Goal: Task Accomplishment & Management: Complete application form

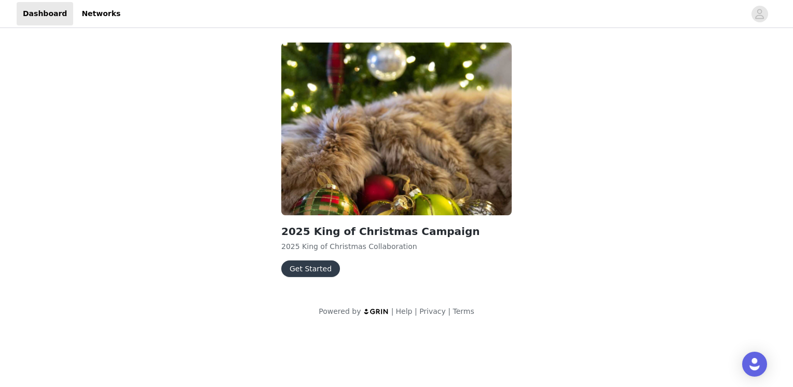
click at [297, 273] on button "Get Started" at bounding box center [310, 268] width 59 height 17
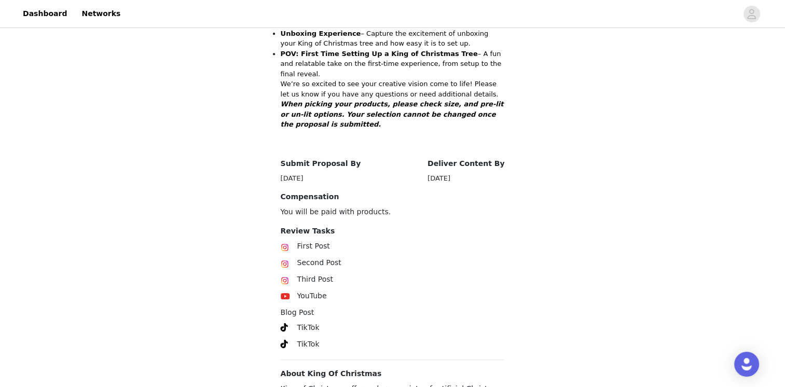
scroll to position [509, 0]
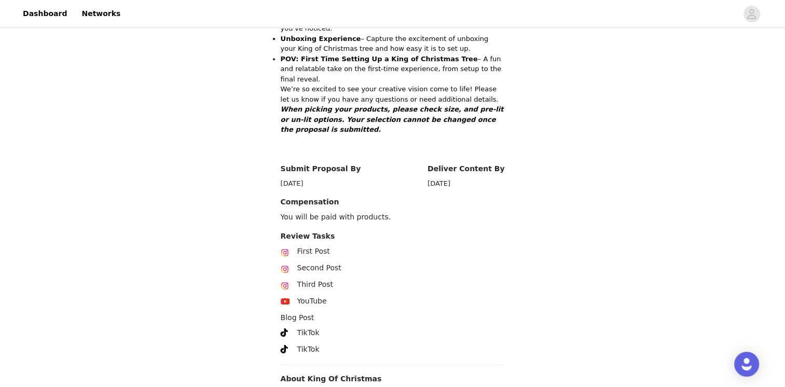
scroll to position [509, 0]
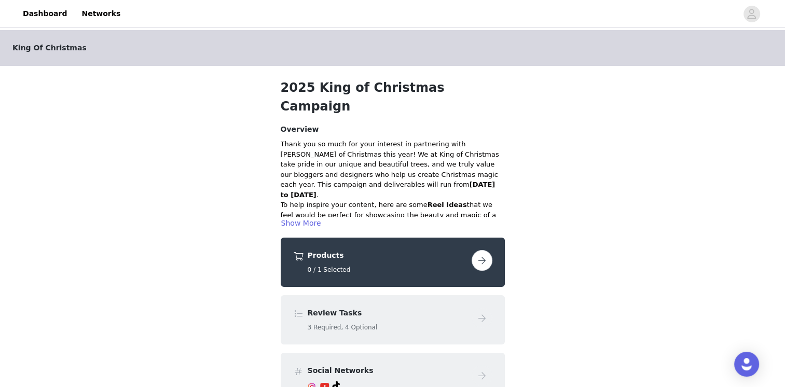
click at [397, 250] on div "Products 0 / 1 Selected" at bounding box center [388, 262] width 160 height 24
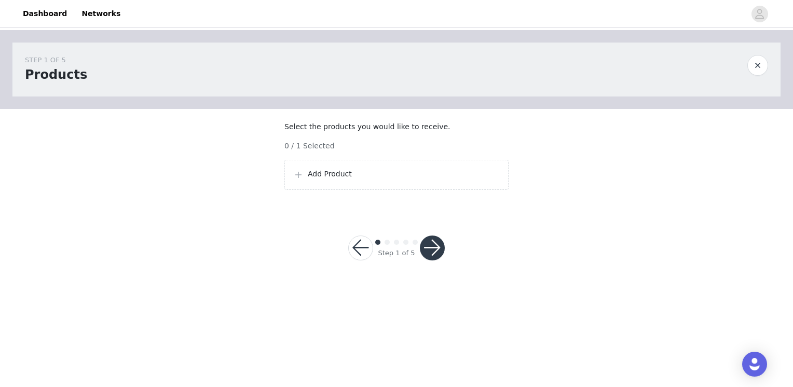
click at [324, 179] on p "Add Product" at bounding box center [404, 174] width 192 height 11
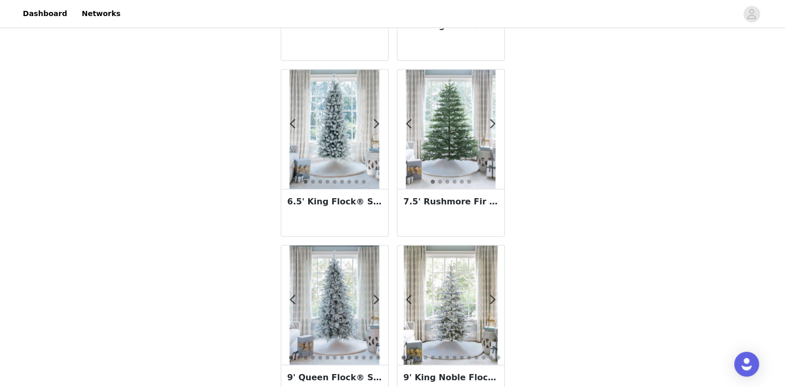
scroll to position [695, 0]
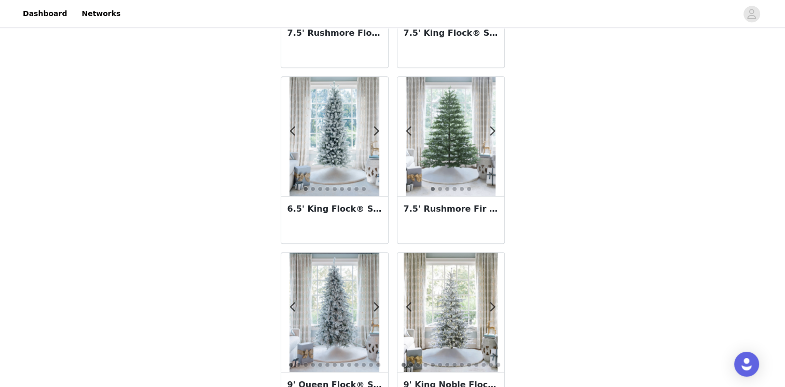
click at [461, 134] on img at bounding box center [451, 136] width 90 height 119
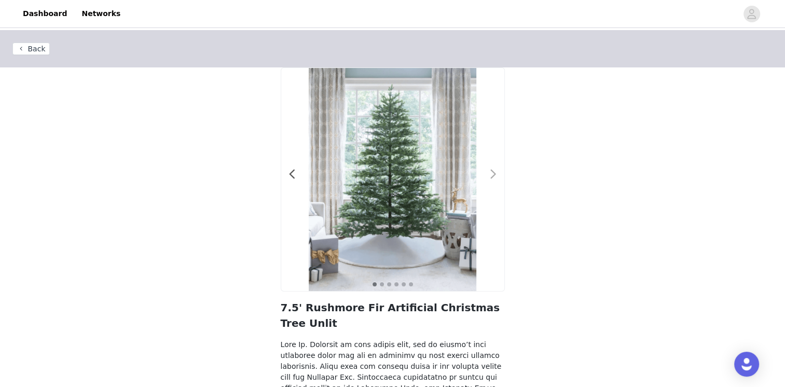
click at [491, 174] on span at bounding box center [493, 174] width 23 height 0
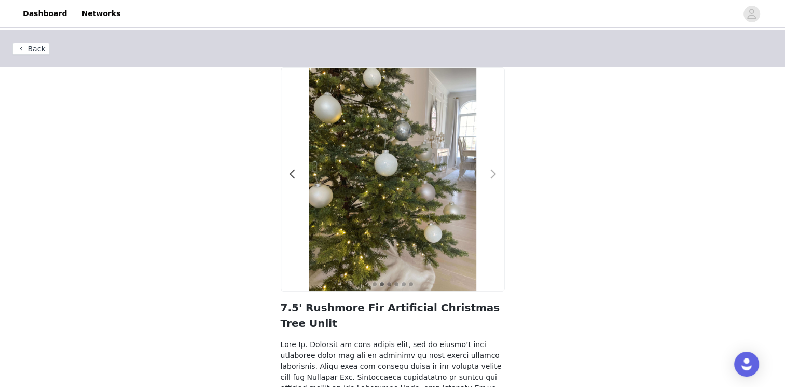
click at [491, 174] on span at bounding box center [493, 174] width 23 height 0
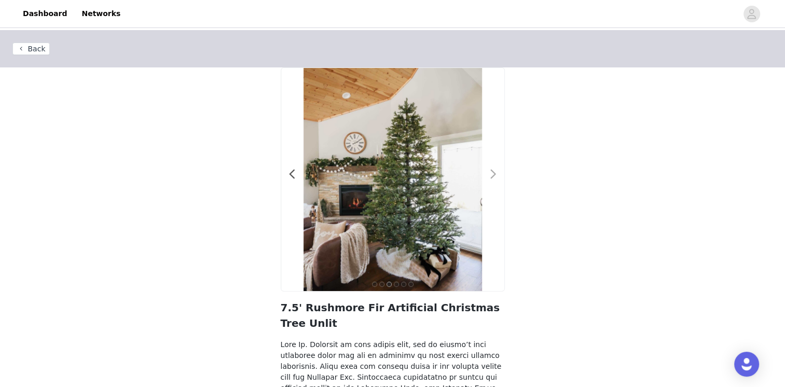
click at [491, 174] on span at bounding box center [493, 174] width 23 height 0
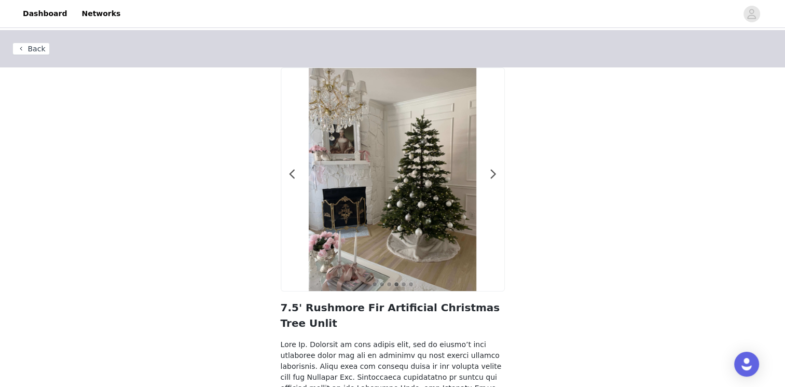
click at [33, 48] on button "Back" at bounding box center [30, 49] width 37 height 12
click at [295, 174] on span at bounding box center [292, 174] width 23 height 0
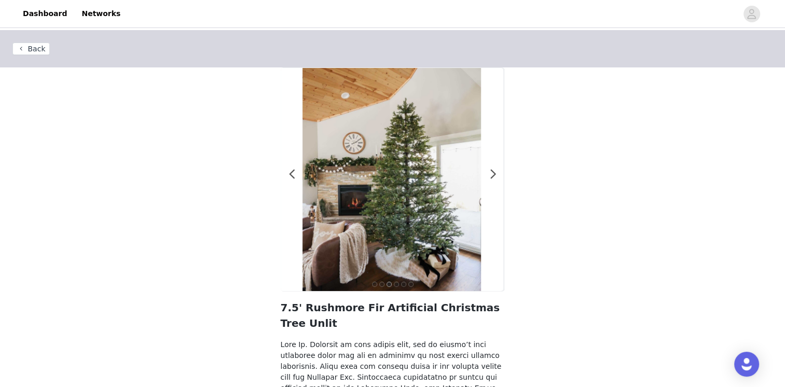
click at [29, 53] on button "Back" at bounding box center [30, 49] width 37 height 12
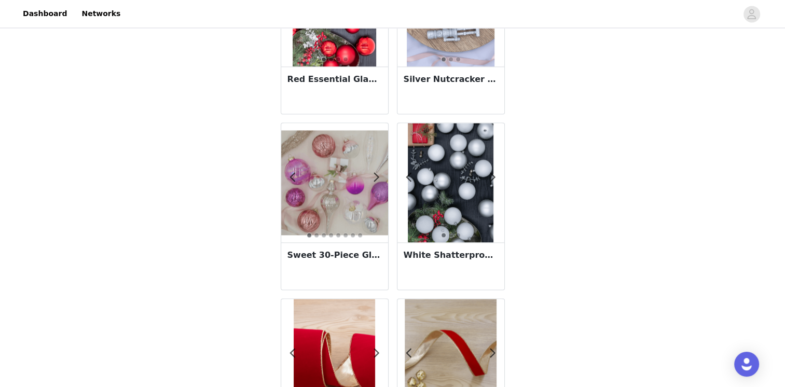
scroll to position [1821, 0]
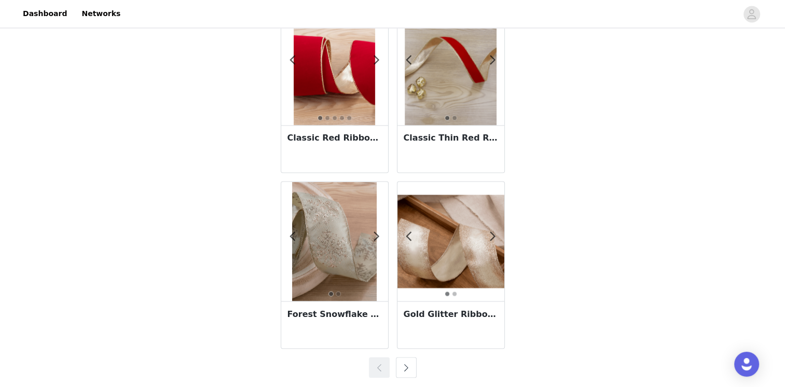
click at [412, 367] on button "button" at bounding box center [406, 367] width 21 height 21
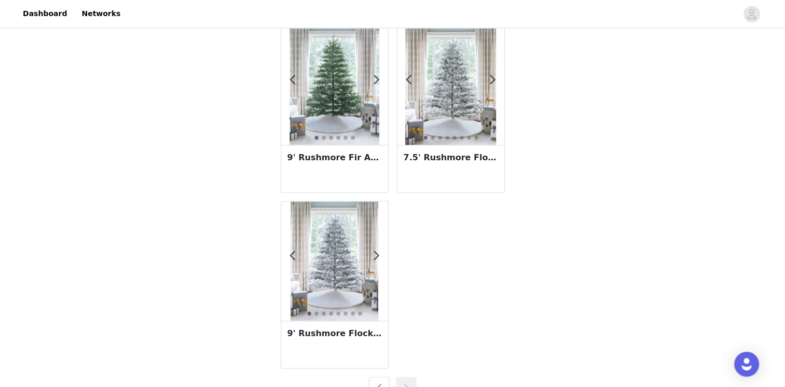
scroll to position [1601, 0]
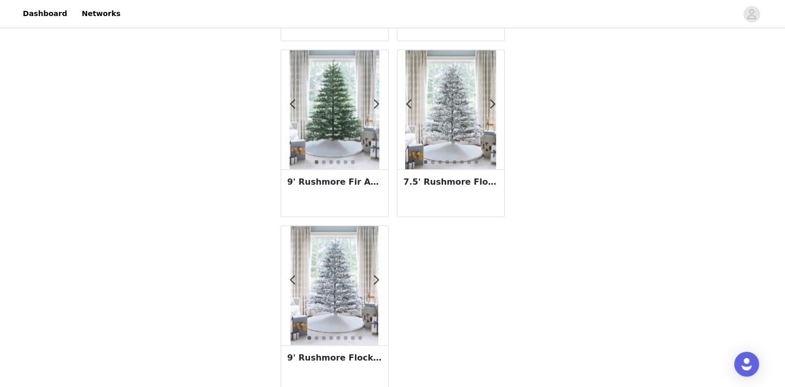
click at [368, 140] on img at bounding box center [334, 109] width 90 height 119
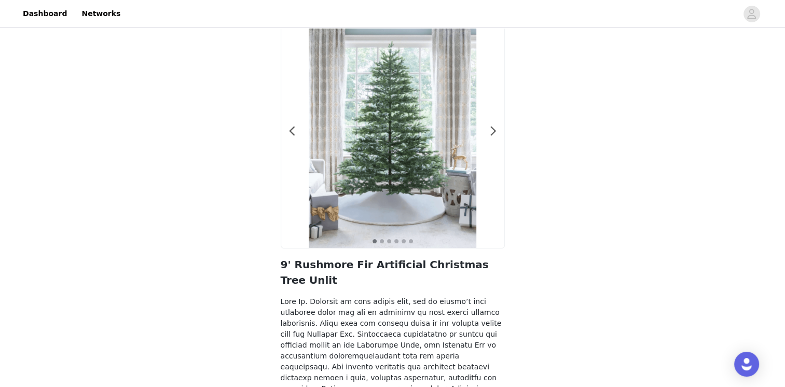
scroll to position [35, 0]
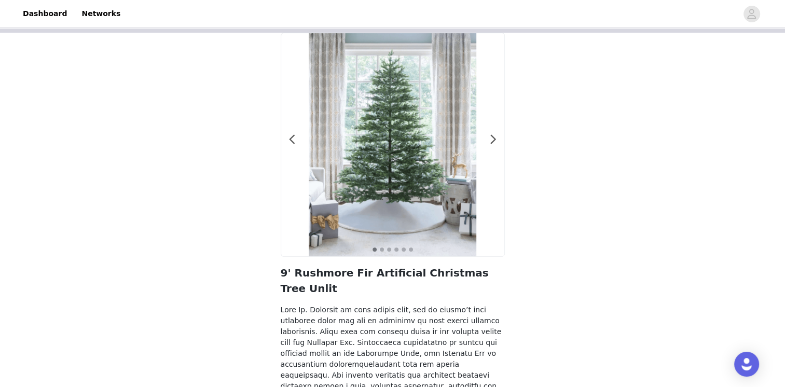
click at [495, 149] on div at bounding box center [392, 144] width 223 height 223
click at [494, 140] on span at bounding box center [493, 140] width 23 height 0
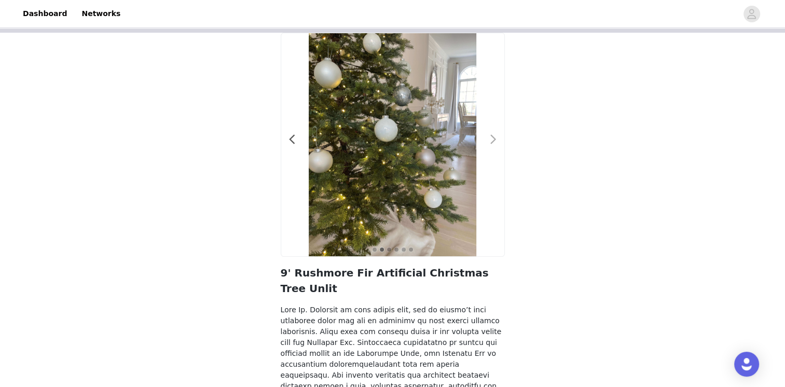
click at [494, 140] on span at bounding box center [493, 140] width 23 height 0
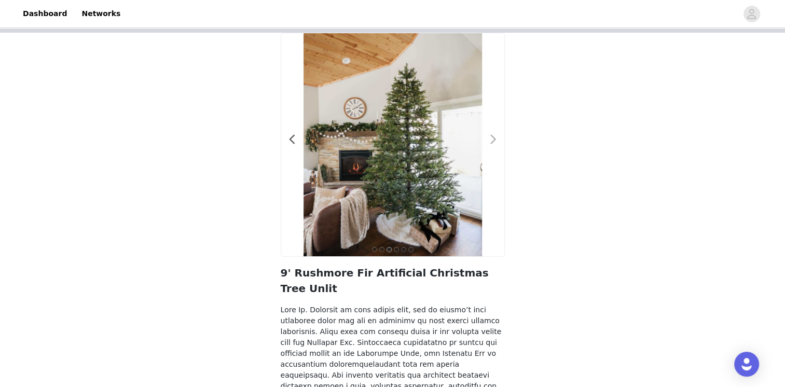
click at [494, 140] on span at bounding box center [493, 140] width 23 height 0
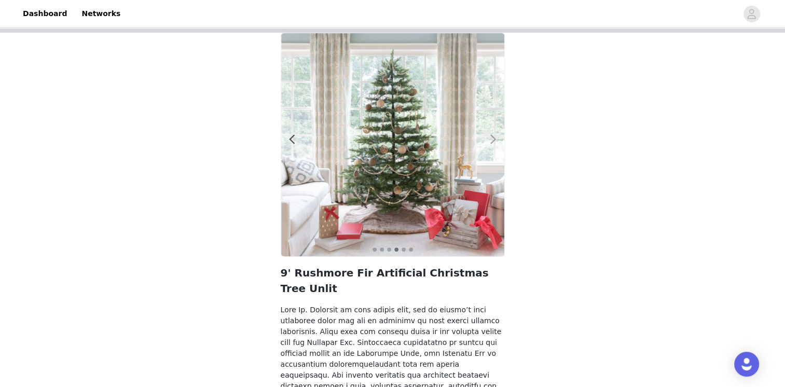
click at [494, 140] on span at bounding box center [493, 140] width 23 height 0
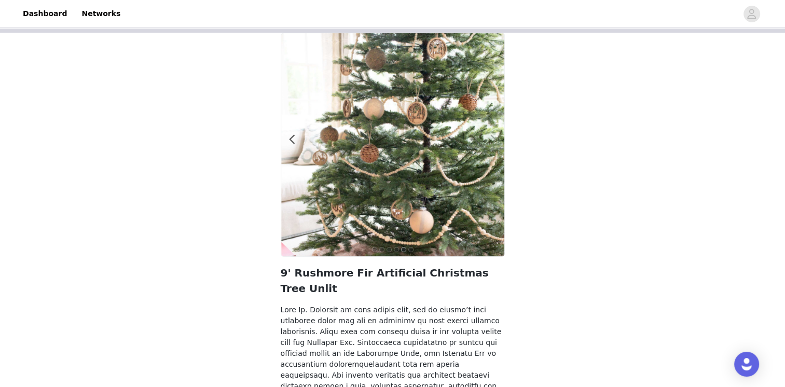
click at [494, 140] on span at bounding box center [493, 140] width 23 height 0
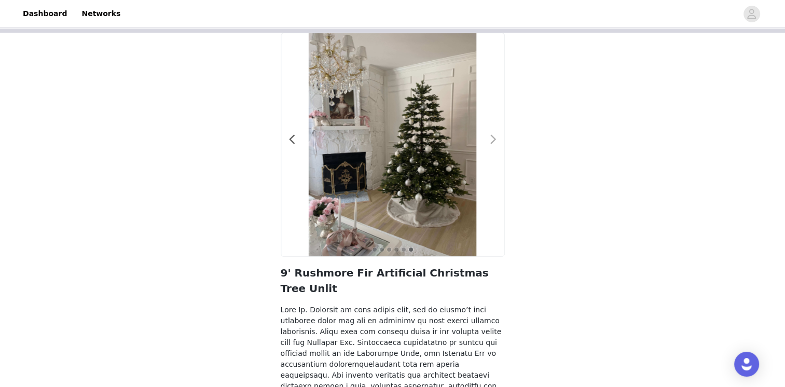
click at [494, 140] on span at bounding box center [493, 140] width 23 height 0
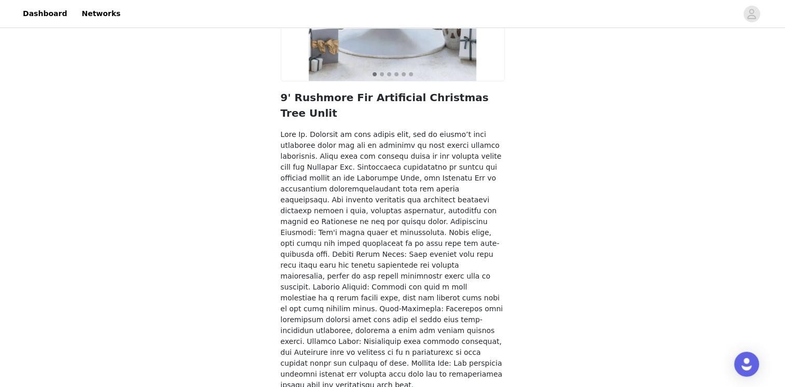
scroll to position [227, 0]
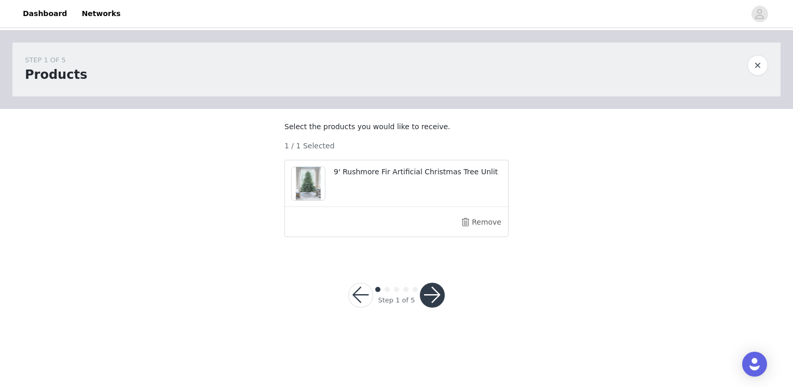
click at [436, 304] on button "button" at bounding box center [432, 295] width 25 height 25
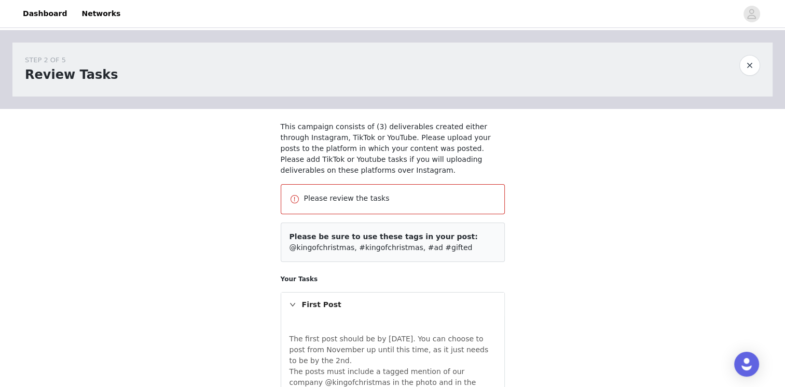
click at [361, 200] on p "Please review the tasks" at bounding box center [400, 198] width 192 height 11
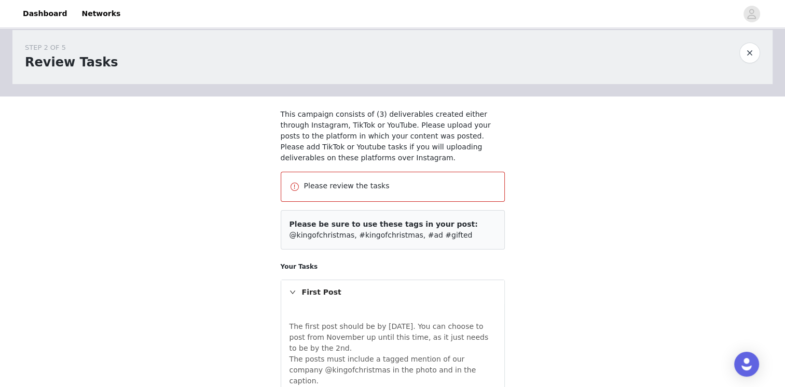
scroll to position [25, 0]
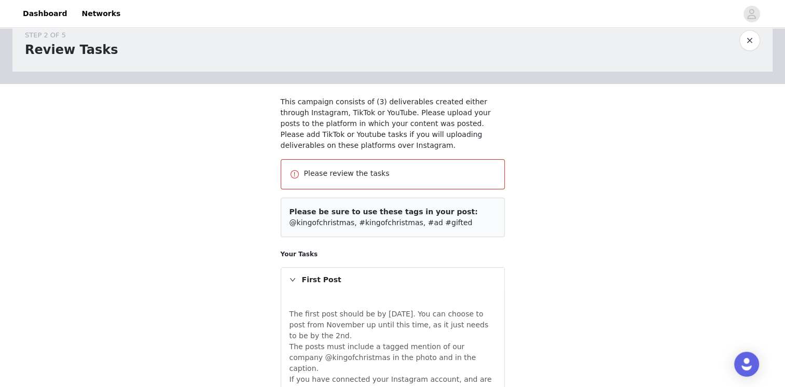
click at [348, 178] on div "Please review the tasks" at bounding box center [392, 174] width 206 height 12
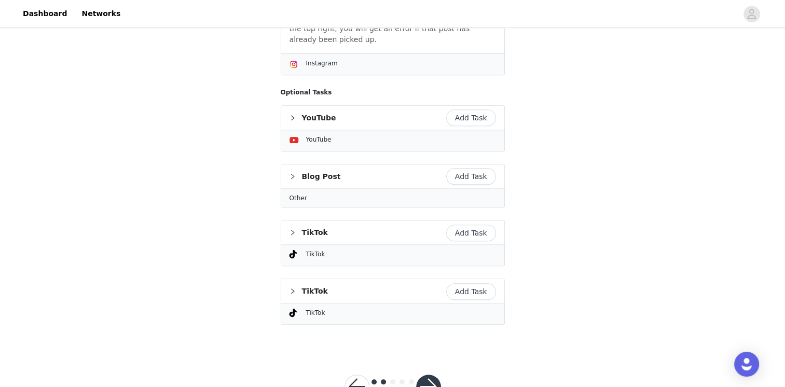
scroll to position [861, 0]
click at [425, 373] on button "button" at bounding box center [428, 385] width 25 height 25
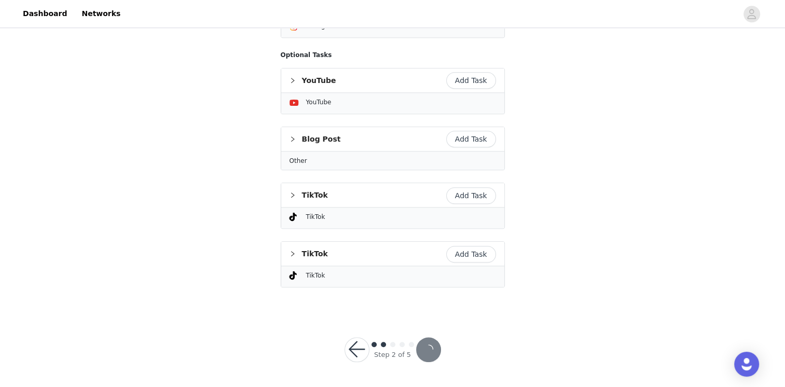
scroll to position [823, 0]
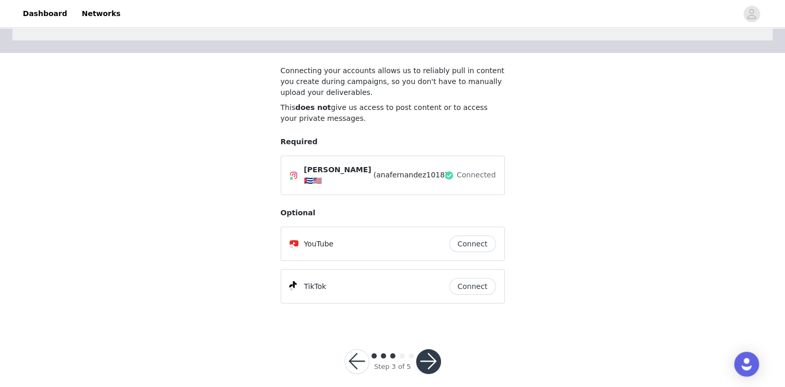
scroll to position [61, 0]
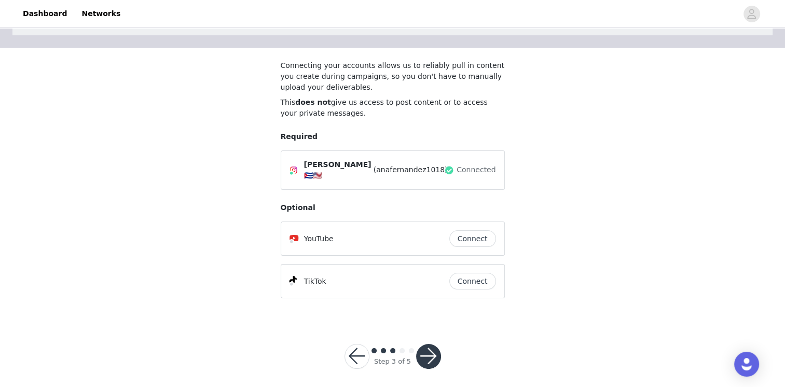
click at [431, 356] on button "button" at bounding box center [428, 356] width 25 height 25
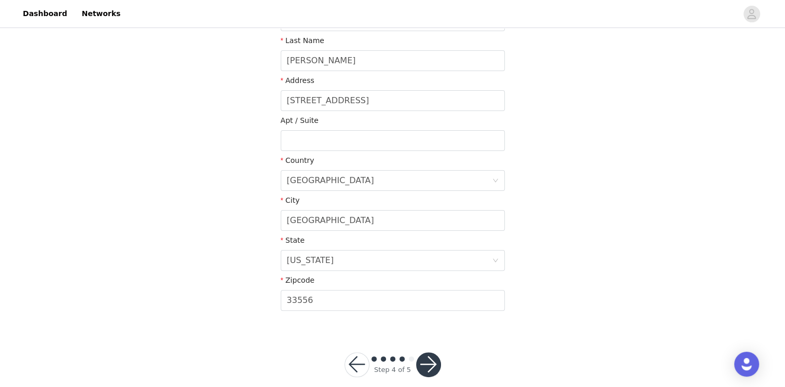
scroll to position [253, 0]
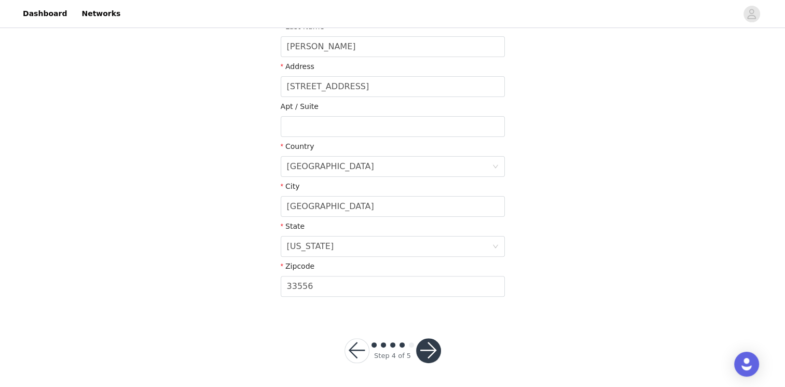
click at [436, 357] on button "button" at bounding box center [428, 350] width 25 height 25
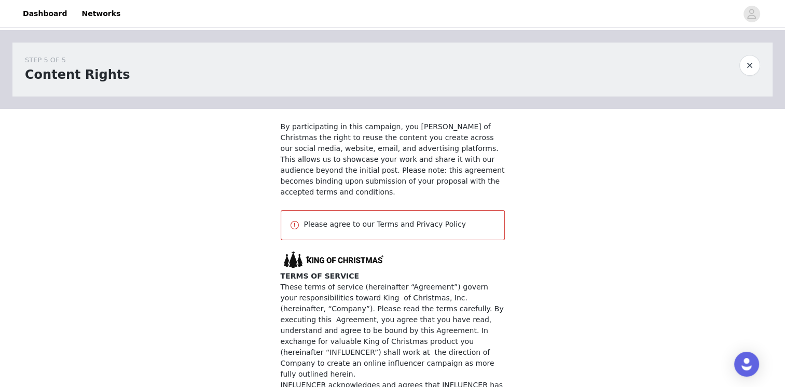
click at [379, 219] on p "Please agree to our Terms and Privacy Policy" at bounding box center [400, 224] width 192 height 11
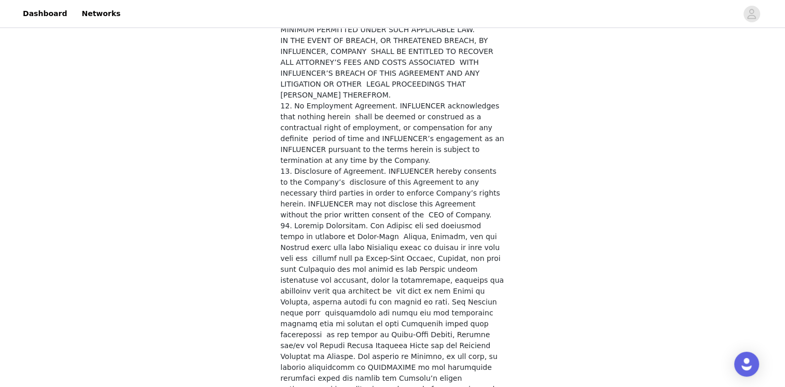
scroll to position [3899, 0]
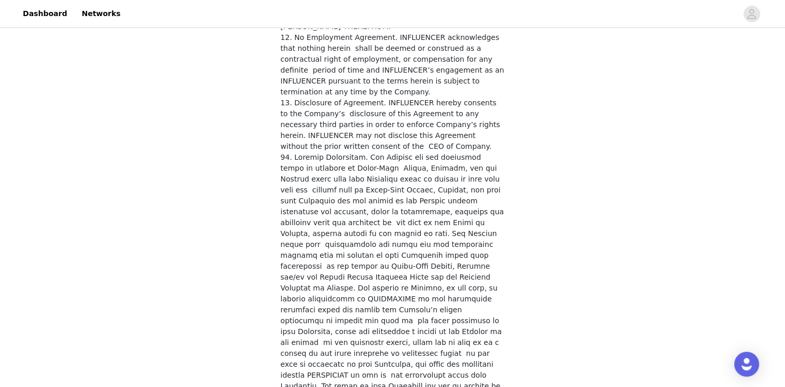
checkbox input "true"
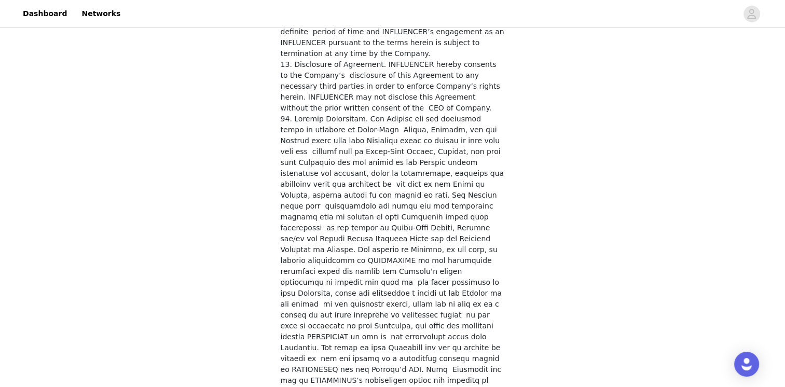
scroll to position [3861, 0]
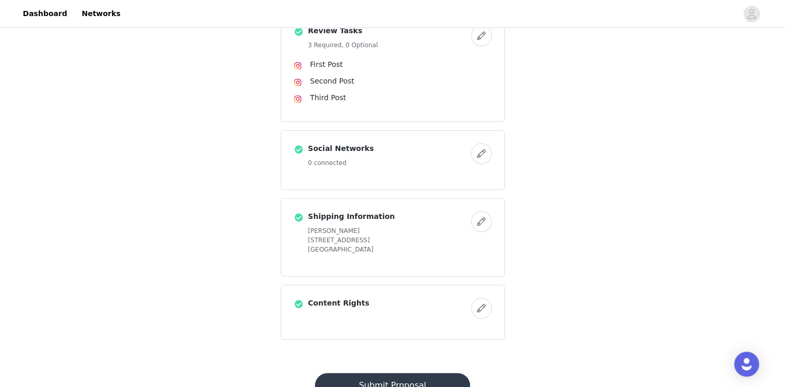
scroll to position [351, 0]
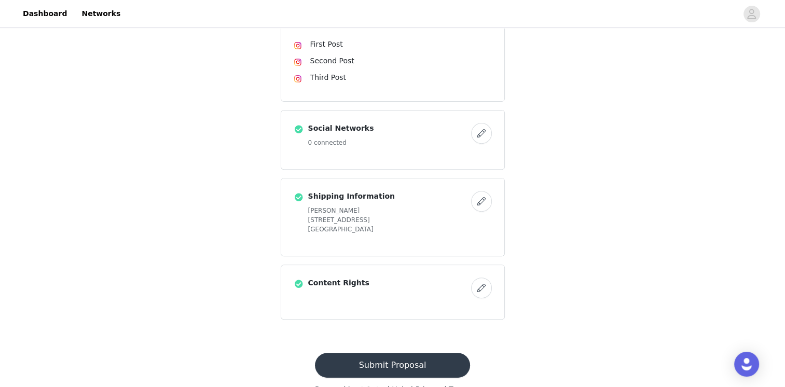
click at [397, 355] on button "Submit Proposal" at bounding box center [392, 365] width 155 height 25
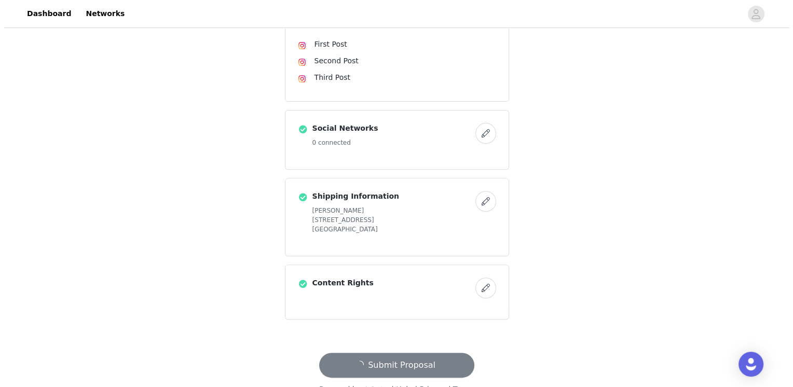
scroll to position [0, 0]
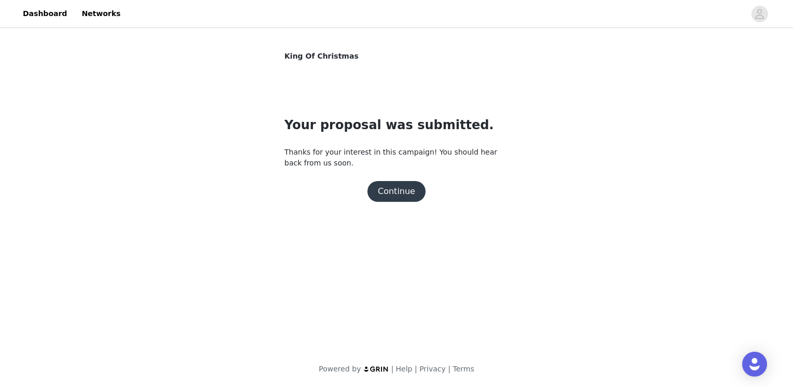
click at [382, 200] on button "Continue" at bounding box center [396, 191] width 58 height 21
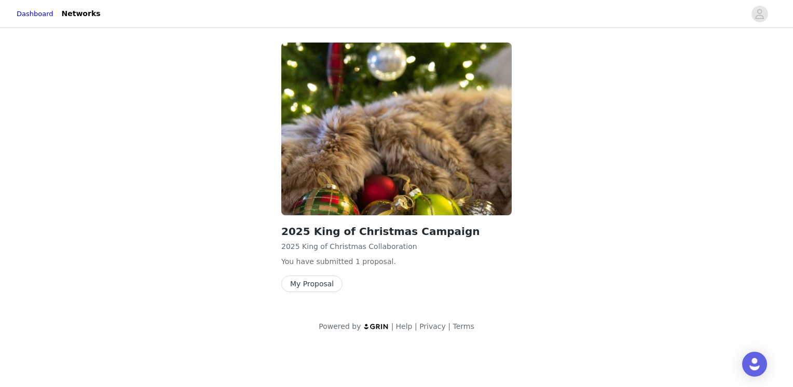
click at [317, 287] on button "My Proposal" at bounding box center [311, 283] width 61 height 17
